Goal: Check status: Check status

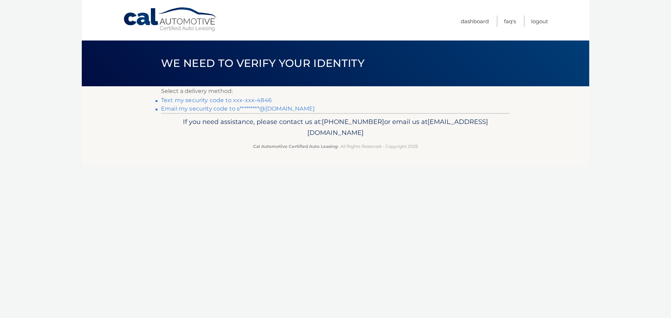
click at [239, 101] on link "Text my security code to xxx-xxx-4846" at bounding box center [216, 100] width 111 height 7
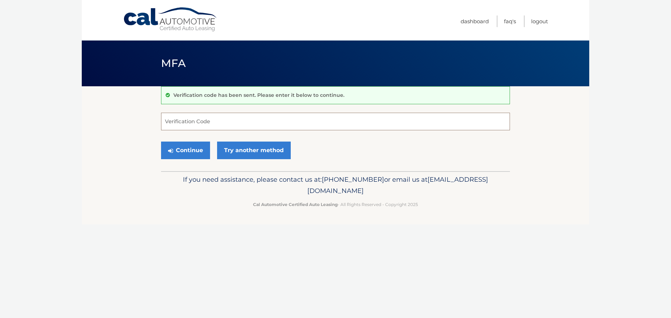
click at [196, 124] on input "Verification Code" at bounding box center [335, 122] width 349 height 18
type input "372059"
click at [161, 142] on button "Continue" at bounding box center [185, 151] width 49 height 18
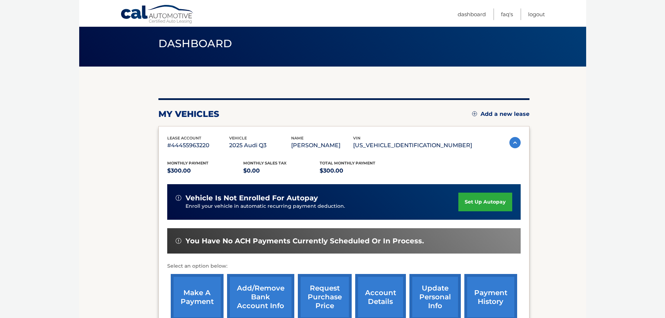
scroll to position [3, 0]
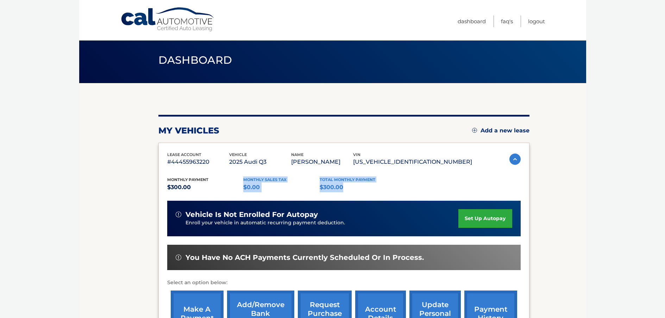
drag, startPoint x: 244, startPoint y: 183, endPoint x: 342, endPoint y: 187, distance: 97.6
click at [342, 187] on div "Monthly Payment $300.00 Monthly sales Tax $0.00 Total Monthly Payment $300.00" at bounding box center [319, 184] width 305 height 16
drag, startPoint x: 342, startPoint y: 187, endPoint x: 338, endPoint y: 190, distance: 5.3
click at [342, 187] on p "$300.00" at bounding box center [358, 187] width 76 height 10
click at [367, 132] on div "my vehicles Add a new lease" at bounding box center [344, 130] width 371 height 11
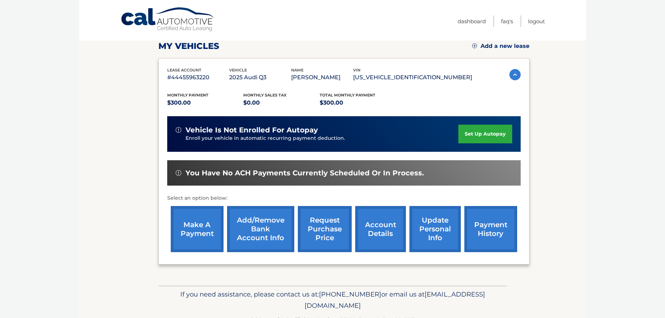
scroll to position [109, 0]
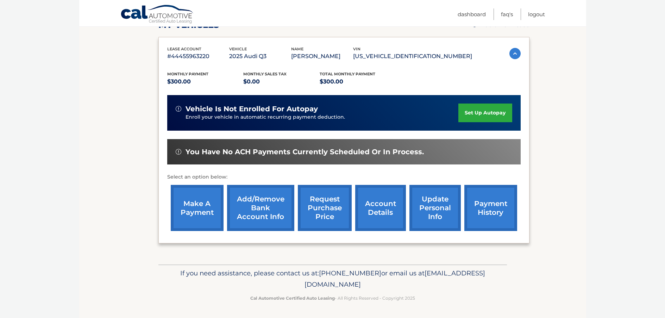
click at [387, 210] on link "account details" at bounding box center [380, 208] width 51 height 46
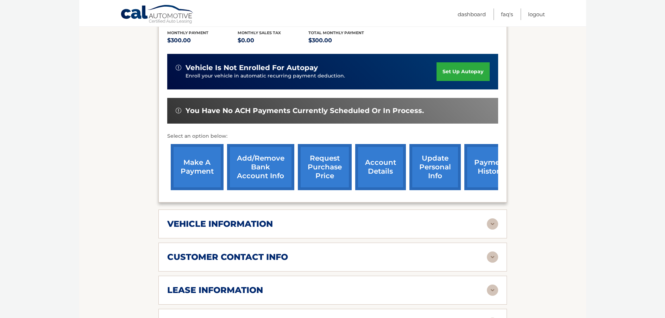
scroll to position [247, 0]
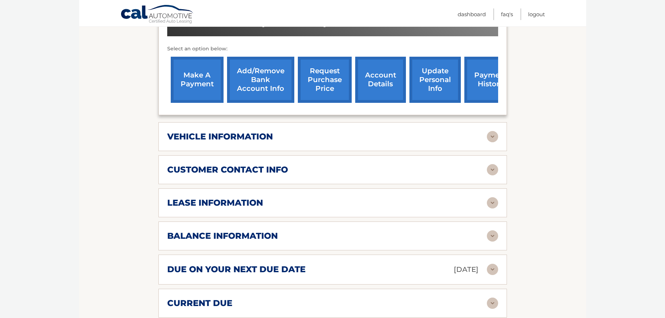
click at [496, 268] on img at bounding box center [492, 269] width 11 height 11
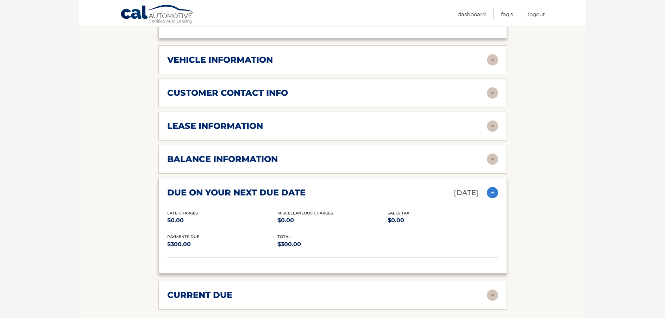
scroll to position [352, 0]
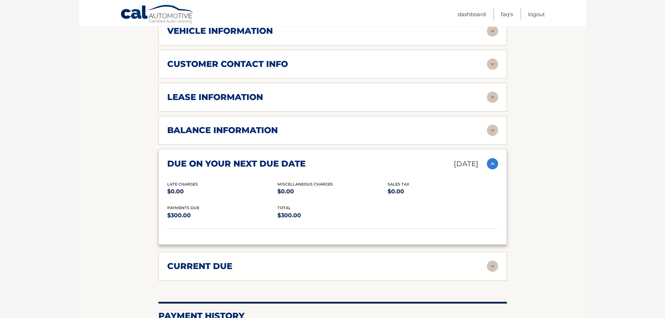
click at [492, 162] on img at bounding box center [492, 163] width 11 height 11
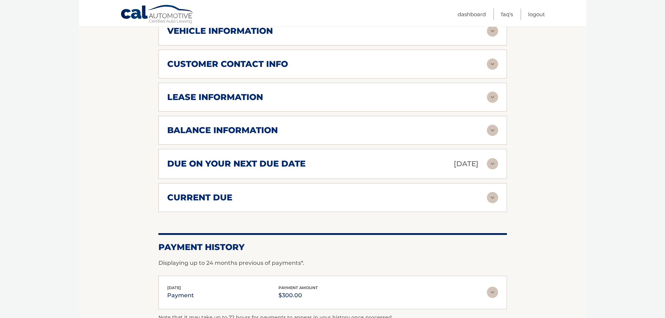
click at [498, 196] on div "current due Late Charges $0.00 Miscelleneous Charges* $0.00 Sales Tax $0.00 pay…" at bounding box center [333, 197] width 349 height 29
click at [495, 198] on img at bounding box center [492, 197] width 11 height 11
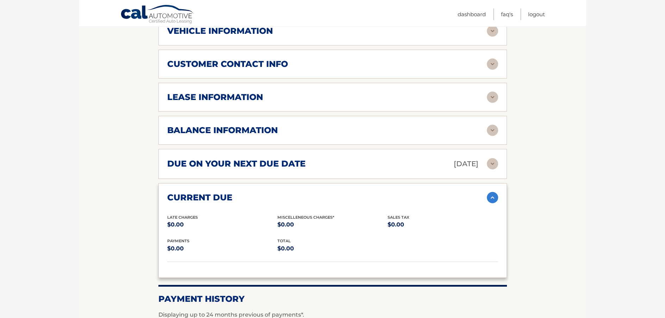
click at [495, 197] on img at bounding box center [492, 197] width 11 height 11
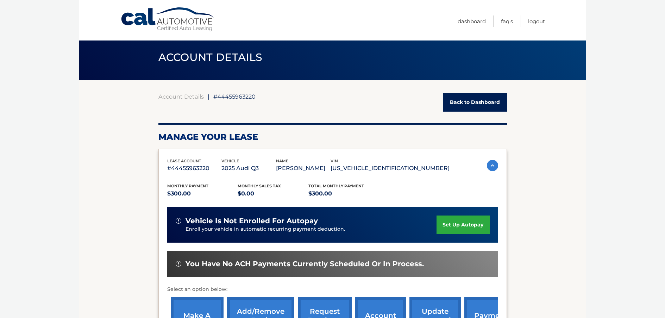
scroll to position [0, 0]
